Goal: Task Accomplishment & Management: Use online tool/utility

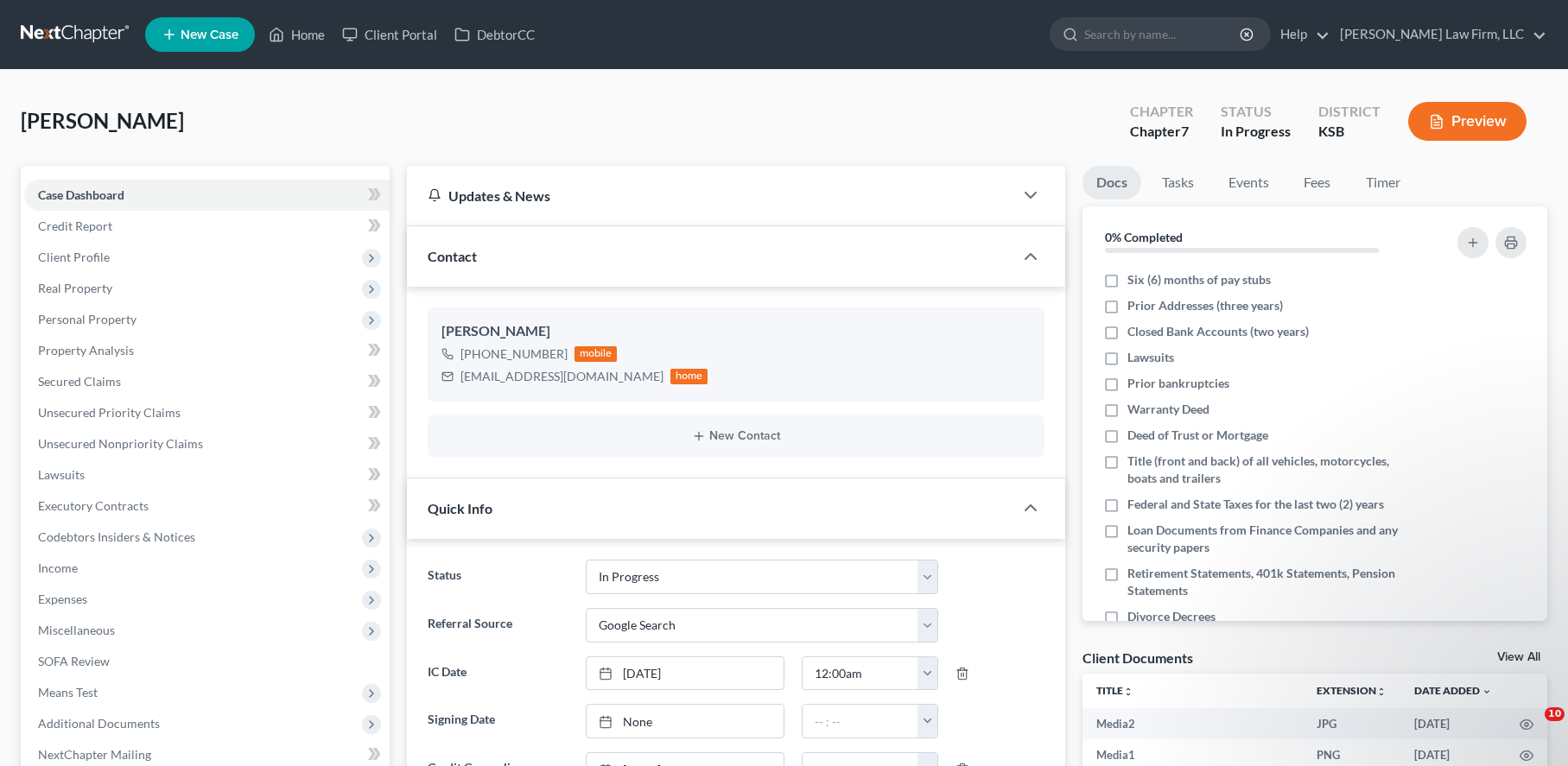
select select "4"
select select "0"
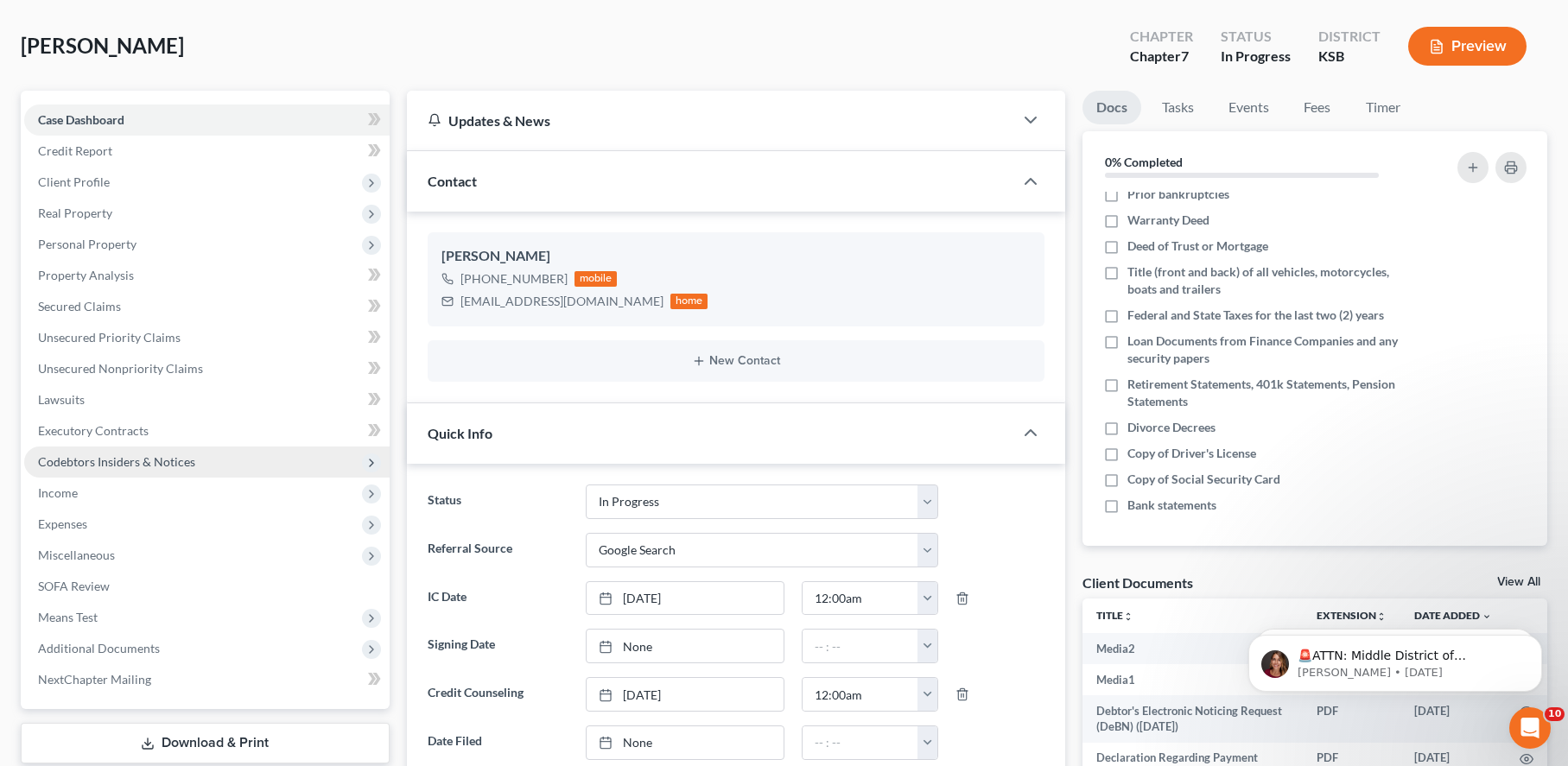
scroll to position [43, 0]
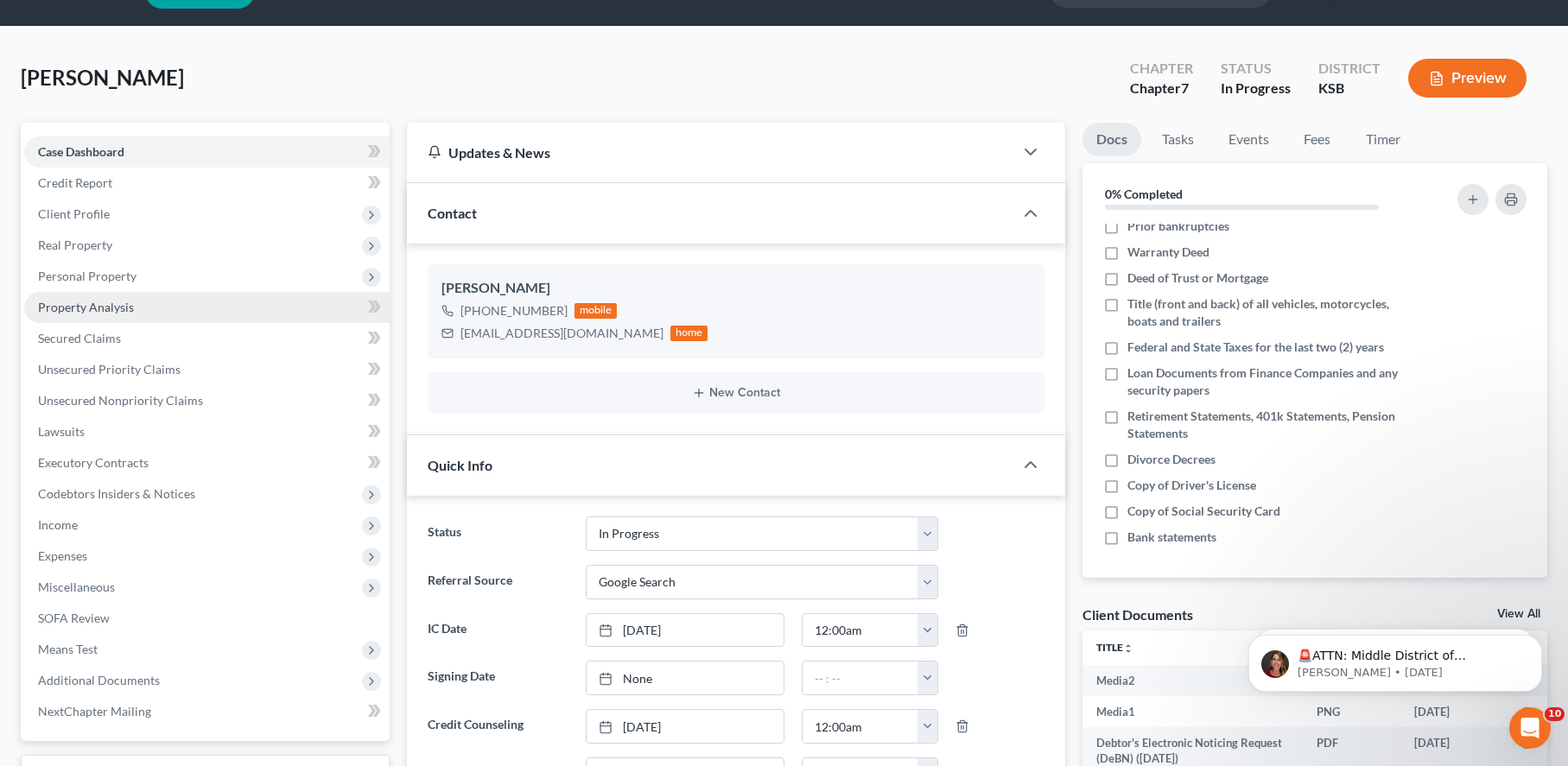
click at [202, 306] on link "Property Analysis" at bounding box center [207, 307] width 366 height 31
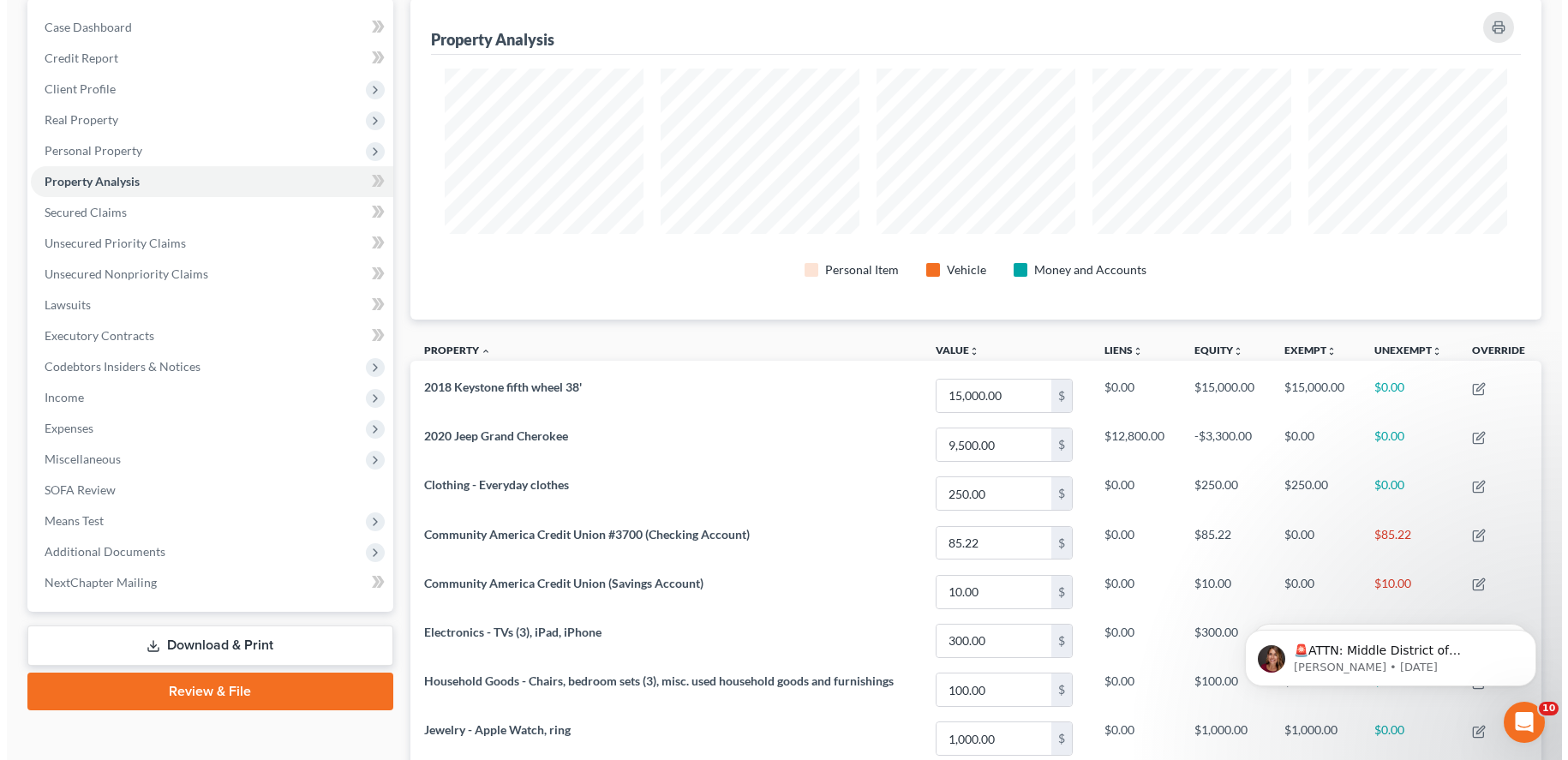
scroll to position [171, 0]
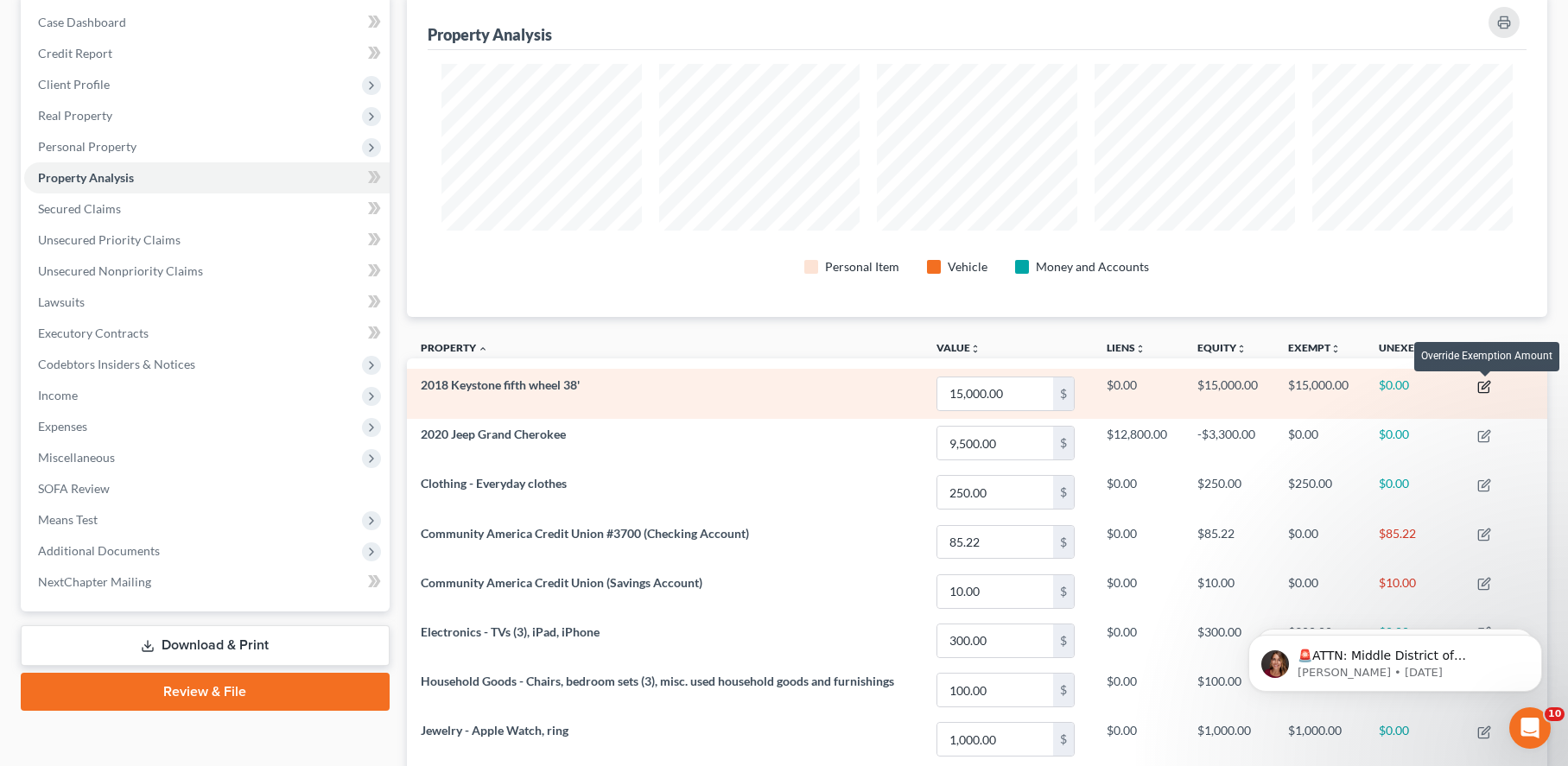
click at [1486, 387] on icon "button" at bounding box center [1486, 384] width 8 height 8
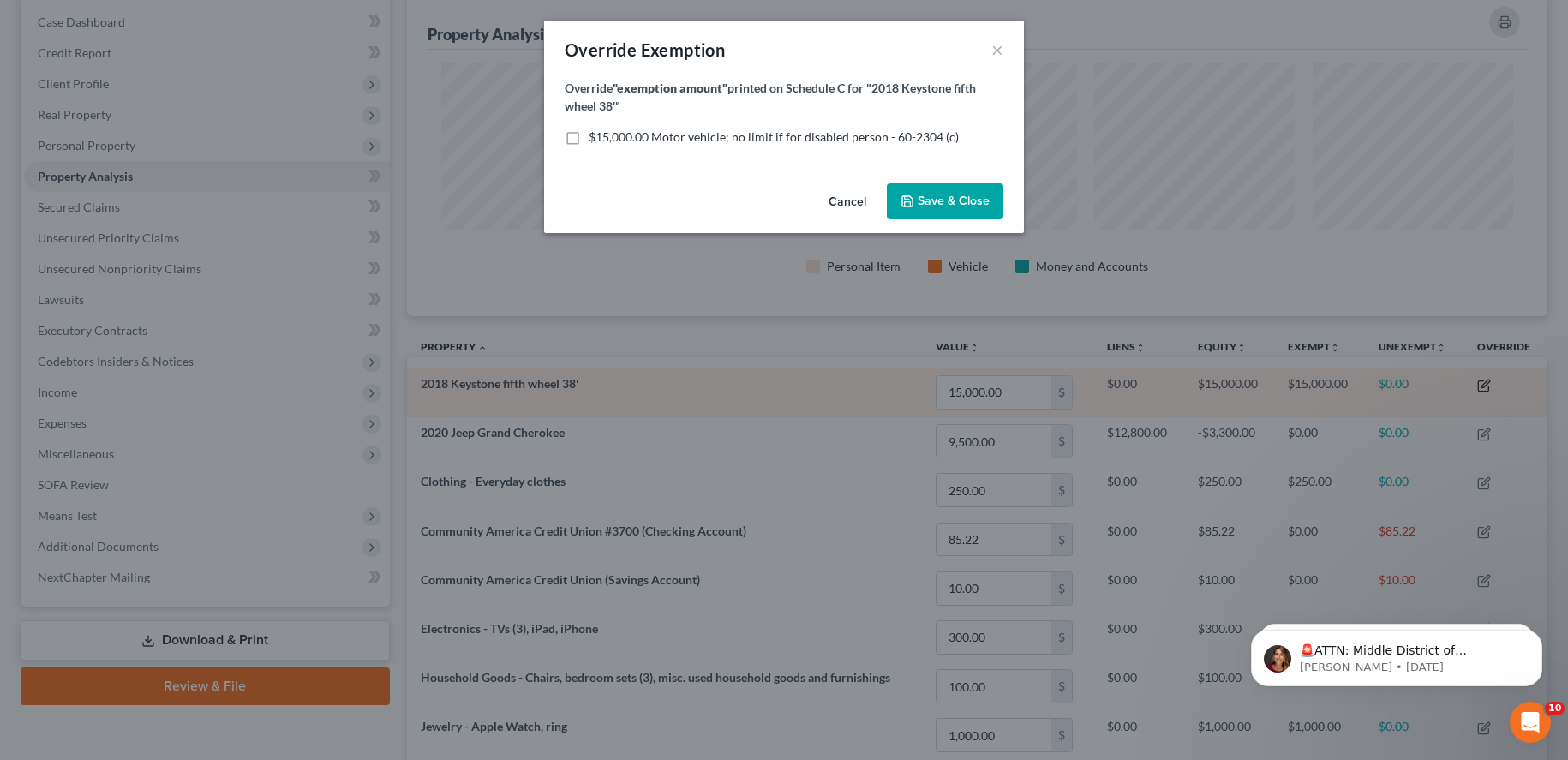
scroll to position [323, 1140]
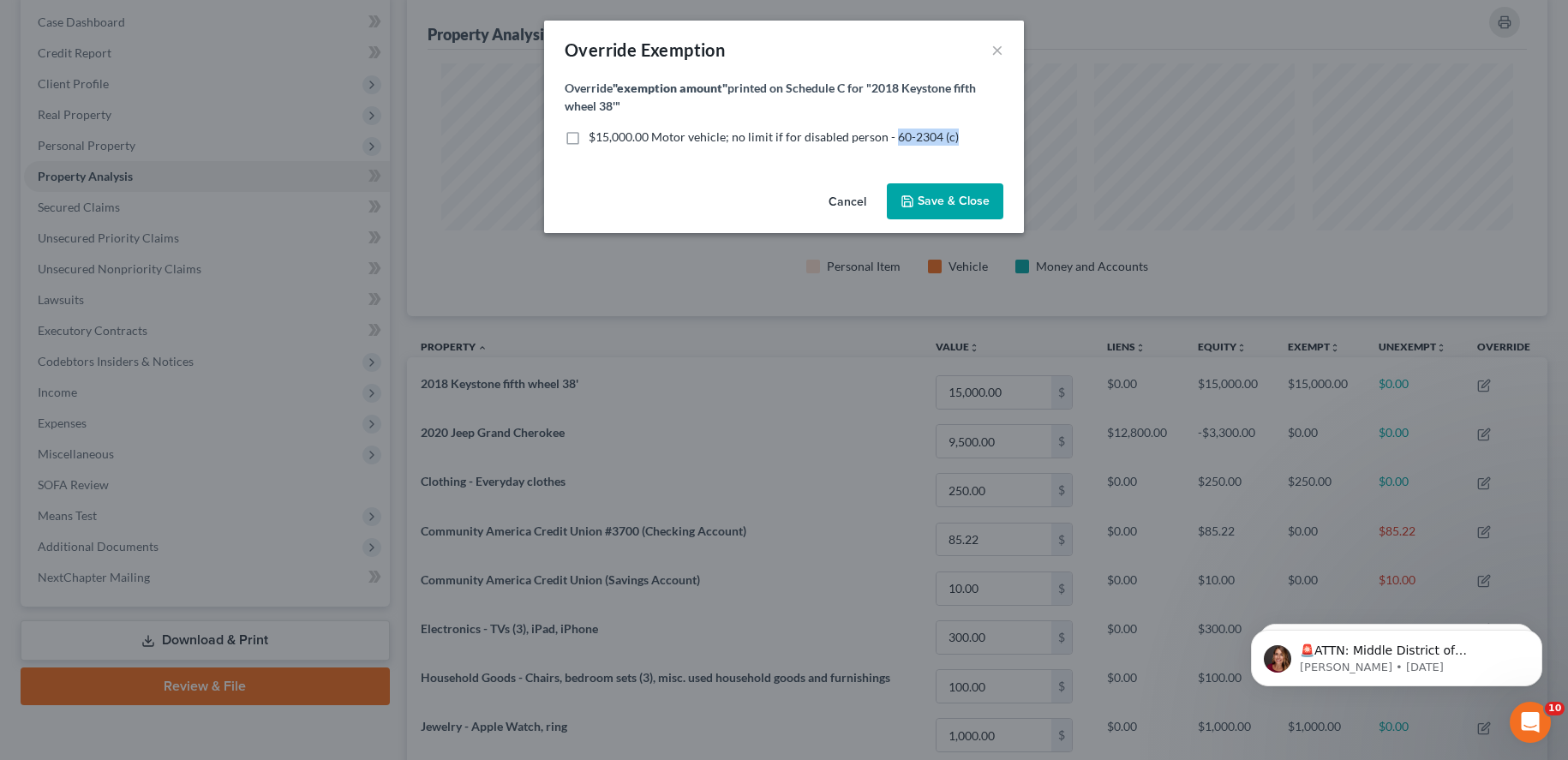
drag, startPoint x: 954, startPoint y: 131, endPoint x: 892, endPoint y: 134, distance: 62.1
click at [892, 134] on div "$15,000.00 Motor vehicle; no limit if for disabled person - 60-2304 (c)" at bounding box center [784, 137] width 438 height 17
copy span "60-2304 (c)"
click at [992, 50] on button "×" at bounding box center [998, 50] width 12 height 21
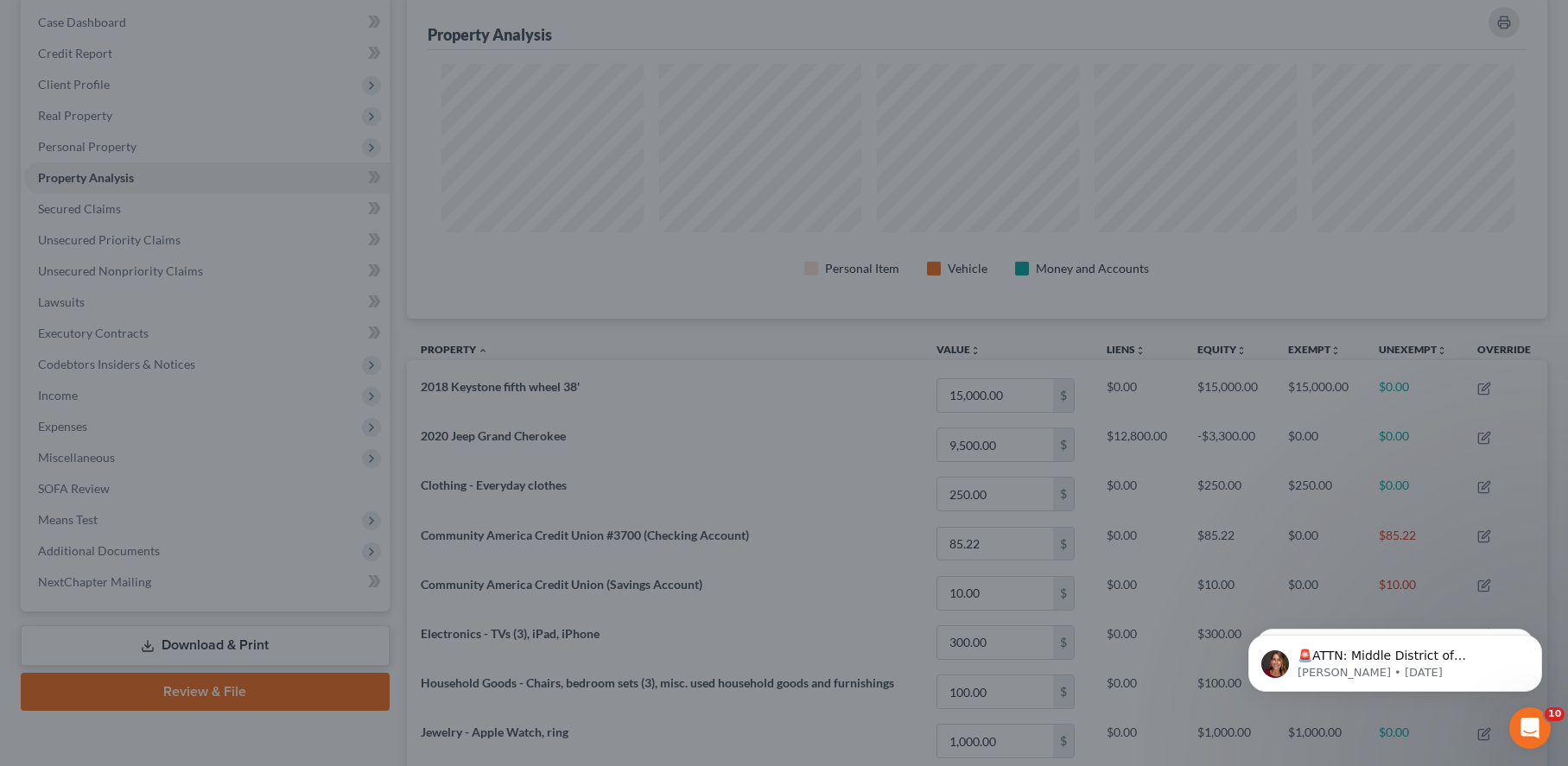
scroll to position [863023, 862726]
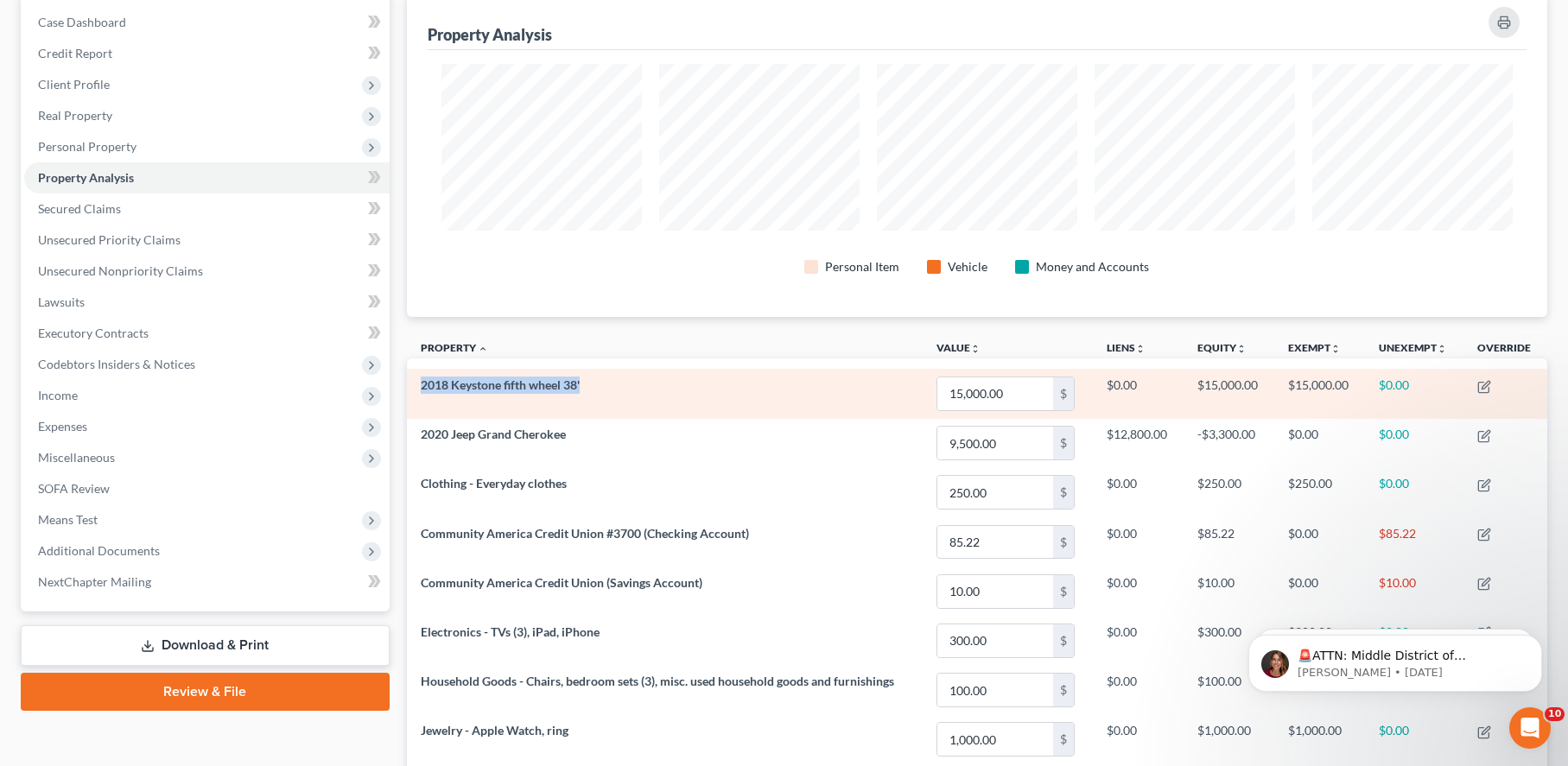
drag, startPoint x: 609, startPoint y: 390, endPoint x: 422, endPoint y: 384, distance: 187.1
click at [422, 384] on td "2018 Keystone fifth wheel 38'" at bounding box center [665, 394] width 516 height 49
